Goal: Information Seeking & Learning: Learn about a topic

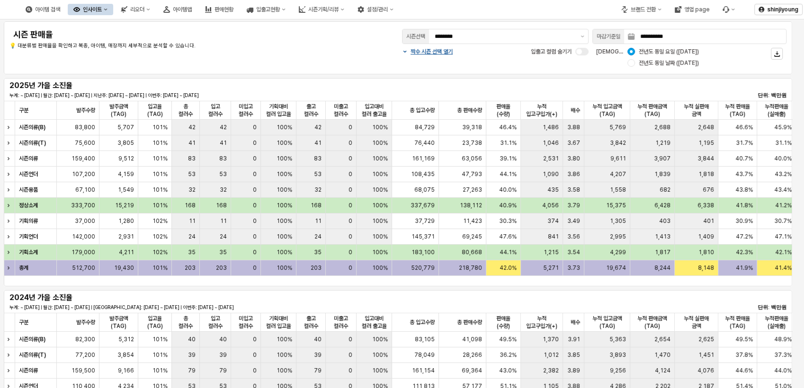
click at [102, 11] on div "인사이트" at bounding box center [92, 9] width 19 height 7
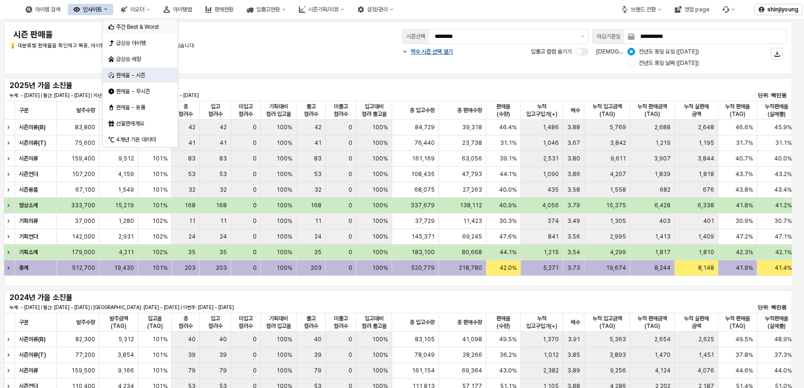
click at [132, 26] on div "주간 Best & Worst" at bounding box center [141, 27] width 50 height 8
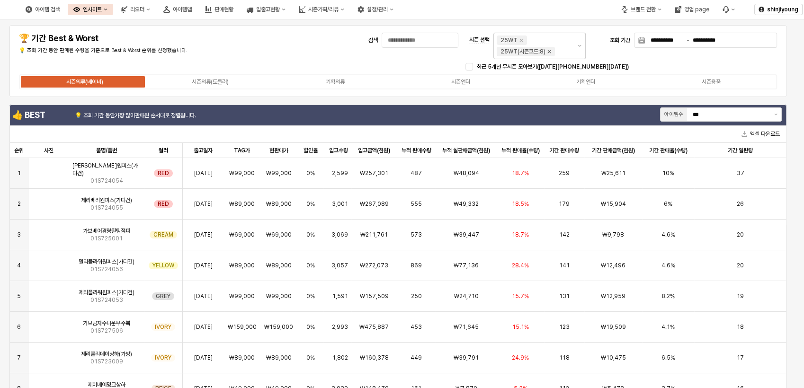
click at [550, 51] on icon "Remove 25WT(시즌코드:8)" at bounding box center [550, 52] width 8 height 8
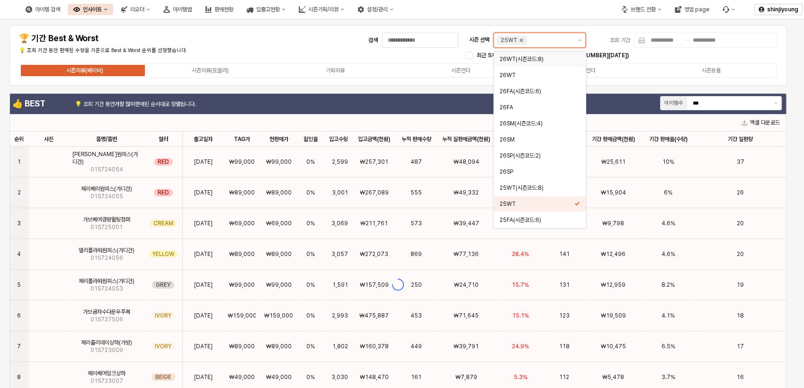
click at [522, 42] on icon "Remove 25WT" at bounding box center [522, 40] width 8 height 8
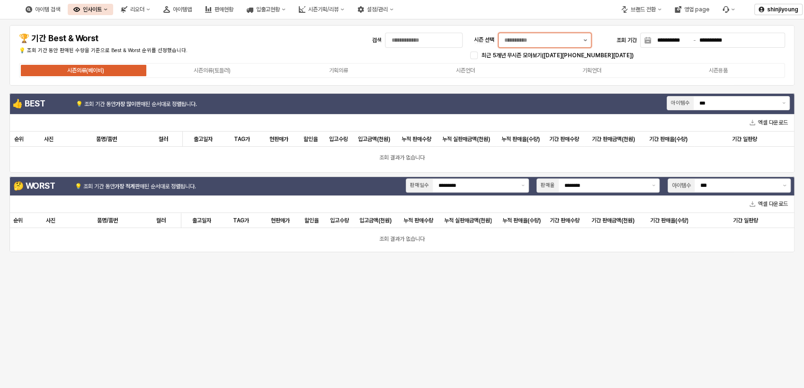
click at [587, 41] on button "제안 사항 표시" at bounding box center [585, 40] width 11 height 14
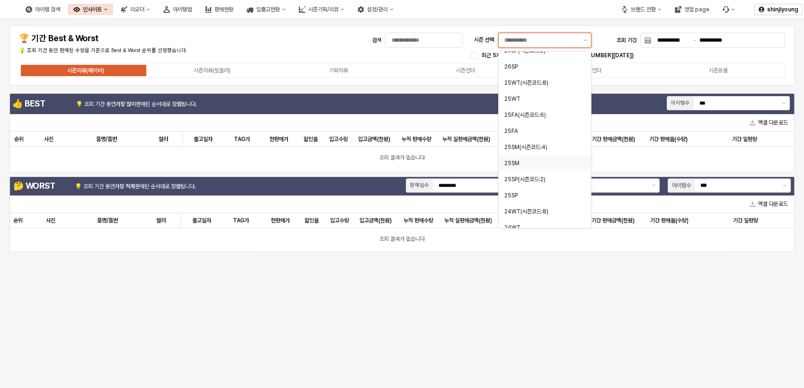
scroll to position [158, 0]
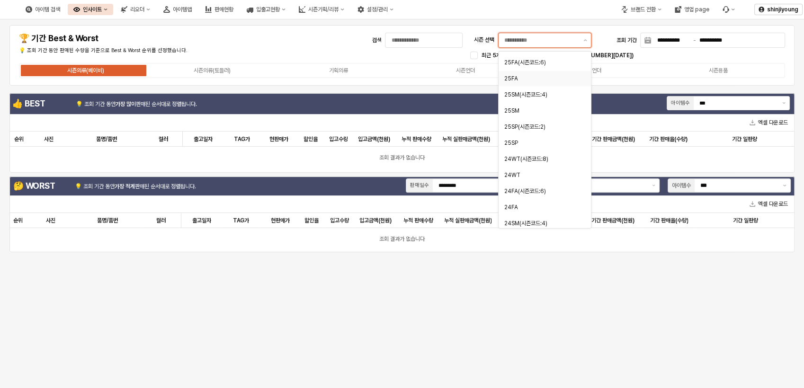
click at [515, 78] on div "25FA" at bounding box center [542, 79] width 75 height 8
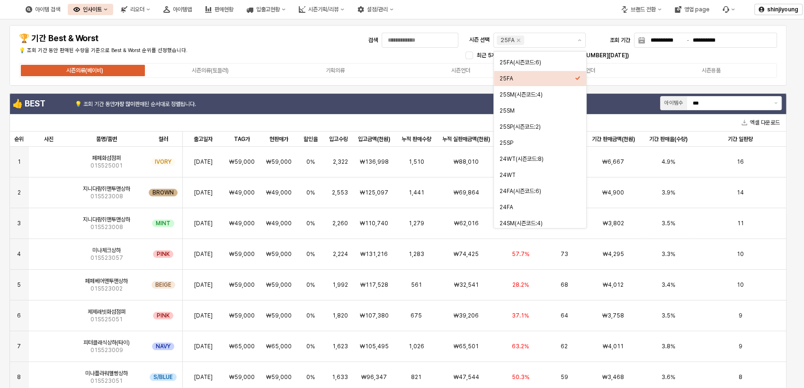
click at [330, 44] on div "**********" at bounding box center [398, 55] width 766 height 49
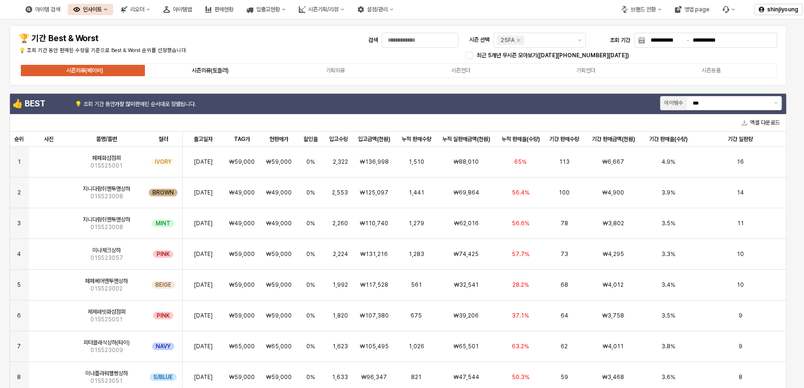
click at [213, 73] on div "시즌의류(토들러)" at bounding box center [210, 70] width 37 height 7
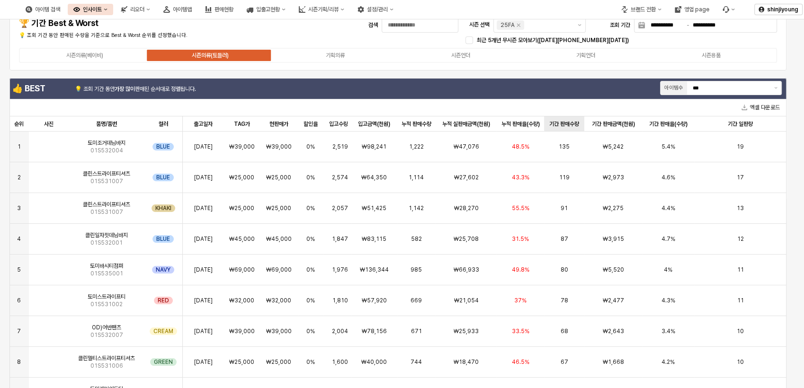
scroll to position [0, 0]
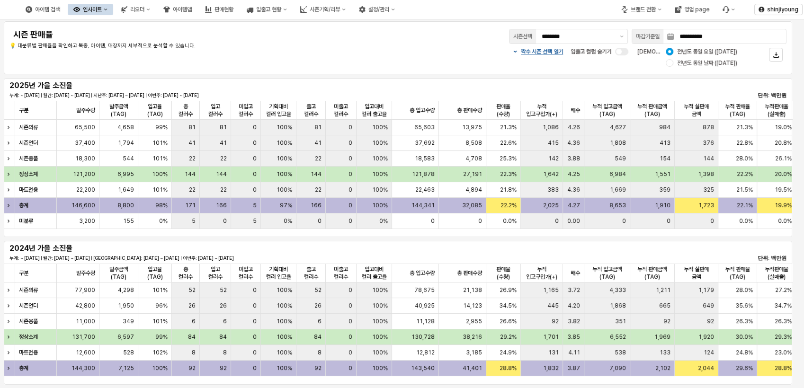
scroll to position [0, 158]
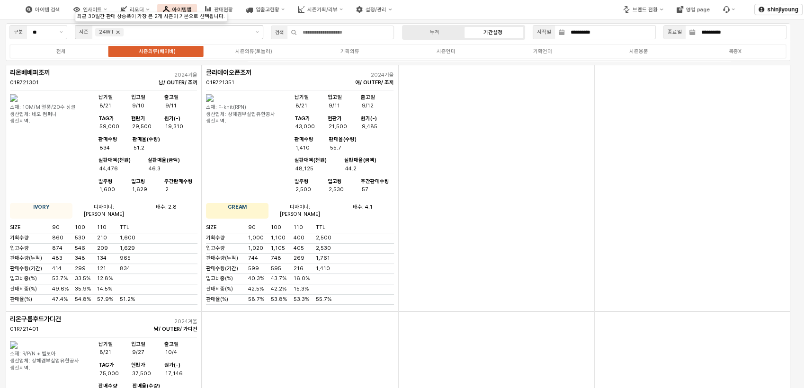
click at [119, 32] on icon "Remove 24WT" at bounding box center [118, 32] width 8 height 8
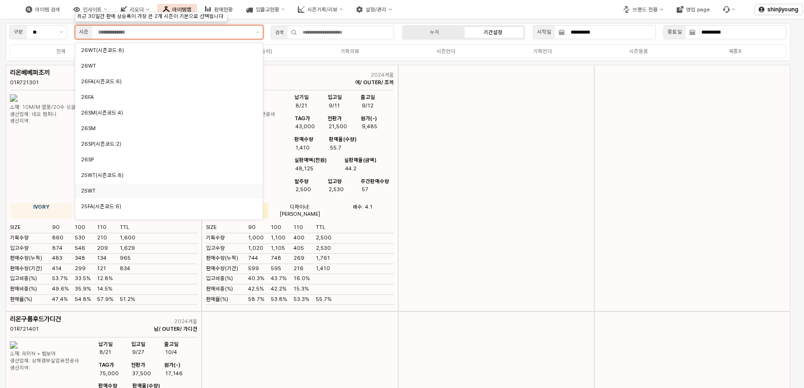
click at [125, 32] on input "App Frame" at bounding box center [174, 32] width 152 height 9
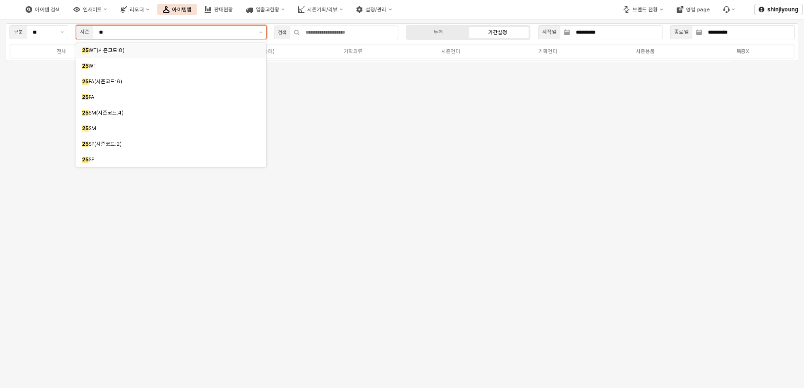
type input "***"
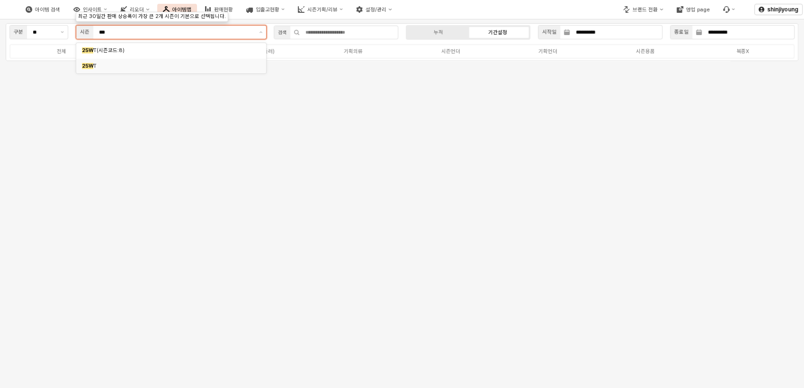
click at [101, 63] on div "25W T" at bounding box center [168, 66] width 173 height 7
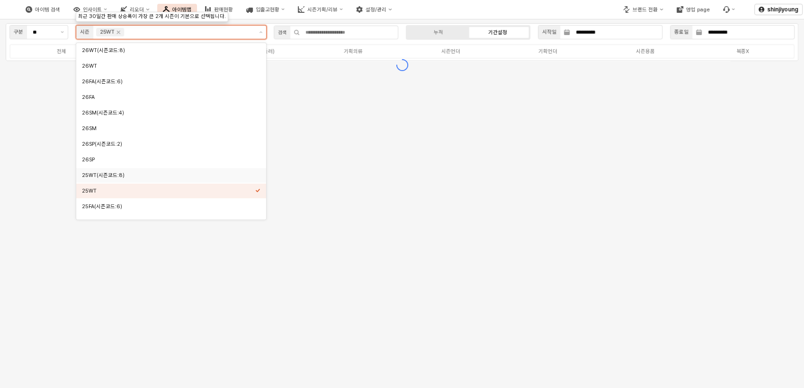
click at [93, 176] on div "25WT(시즌코드:8)" at bounding box center [168, 175] width 173 height 7
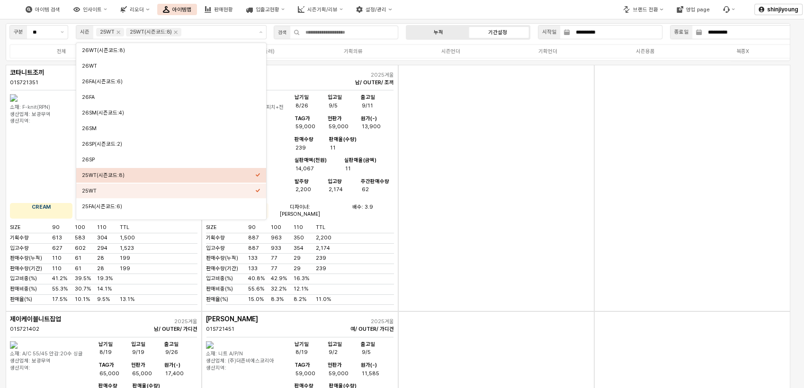
click at [440, 30] on label "누적" at bounding box center [438, 32] width 59 height 8
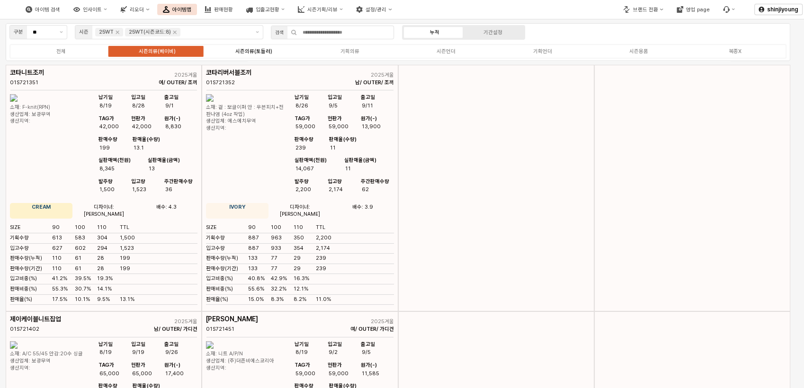
click at [262, 49] on div "시즌의류(토들러)" at bounding box center [253, 51] width 37 height 6
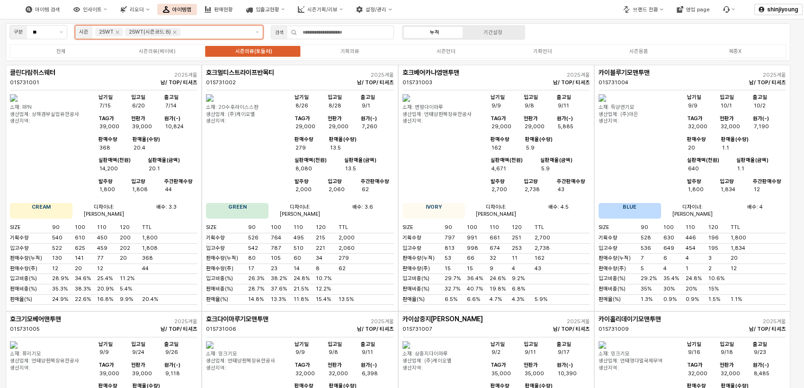
click at [178, 33] on div "25WT(시즌코드:8)" at bounding box center [152, 32] width 55 height 9
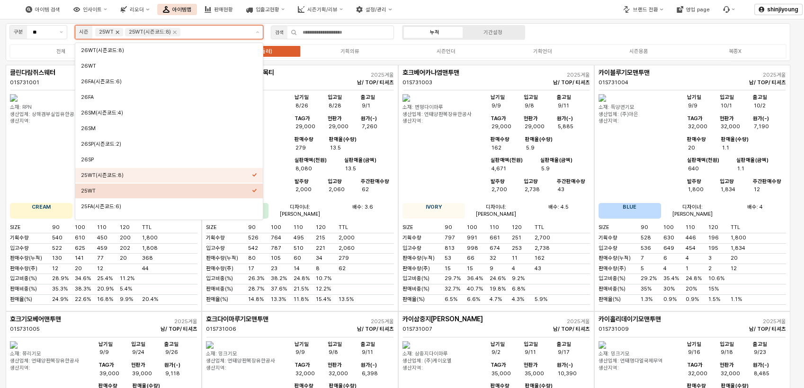
click at [117, 32] on icon "Remove 25WT" at bounding box center [118, 32] width 8 height 8
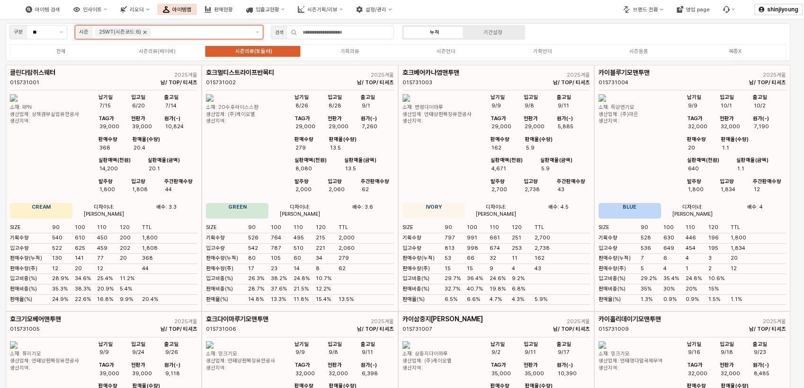
click at [141, 31] on icon "Remove 25WT(시즌코드:8)" at bounding box center [145, 32] width 8 height 8
click at [142, 31] on input "App Frame" at bounding box center [174, 32] width 152 height 9
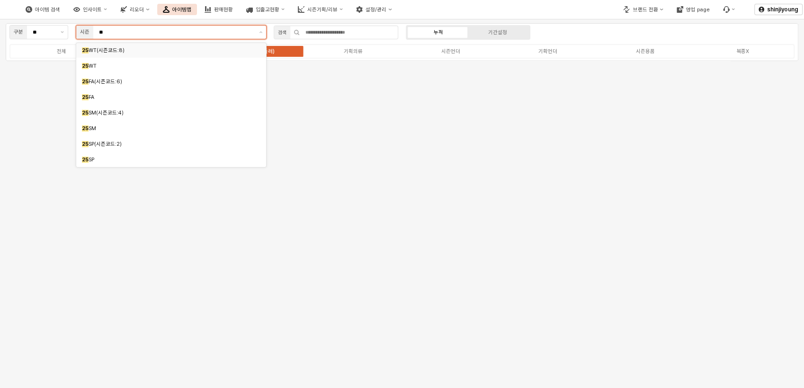
type input "***"
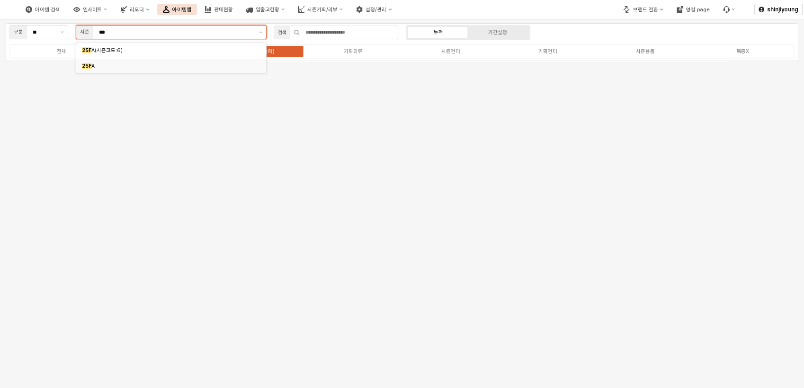
click at [94, 66] on span "A" at bounding box center [92, 66] width 3 height 6
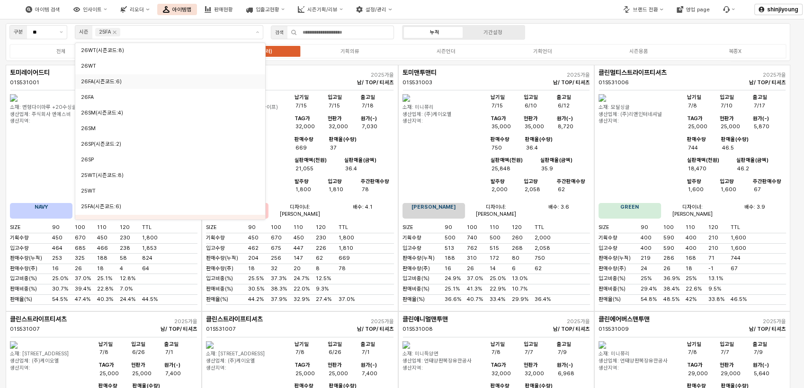
click at [581, 5] on div "아이템 검색 인사이트 리오더 아이템맵 판매현황 입출고현황 시즌기획/리뷰 설정/관리" at bounding box center [301, 10] width 603 height 20
